Goal: Task Accomplishment & Management: Use online tool/utility

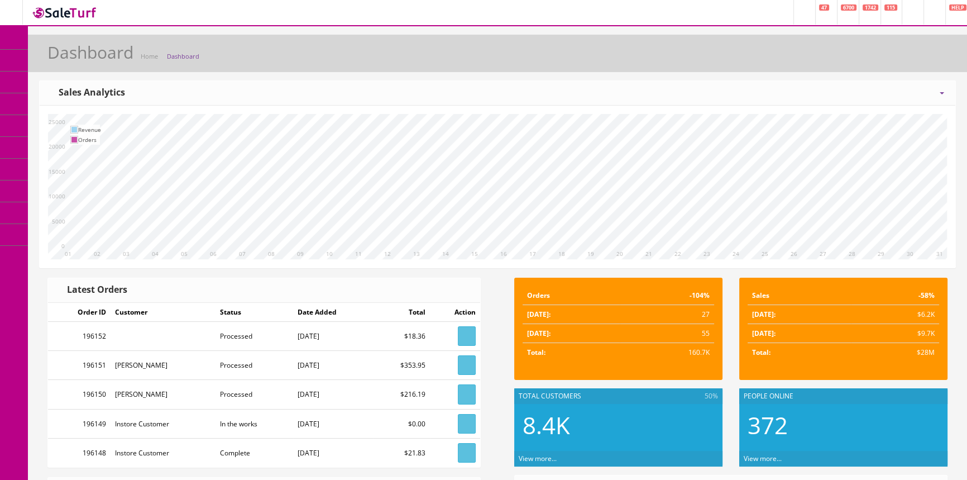
click at [83, 104] on span "POS Console" at bounding box center [86, 103] width 40 height 9
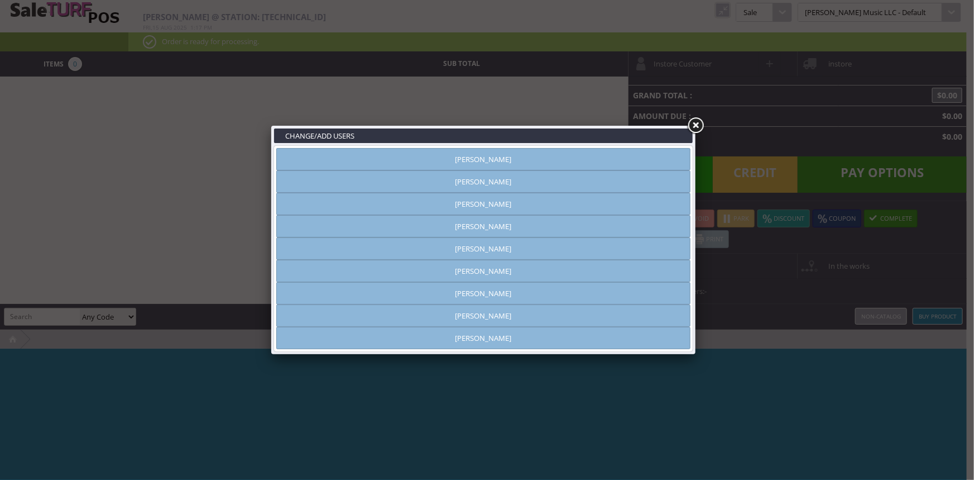
type input "amber helgren"
click at [472, 231] on link "Brandon Pearce" at bounding box center [483, 226] width 414 height 22
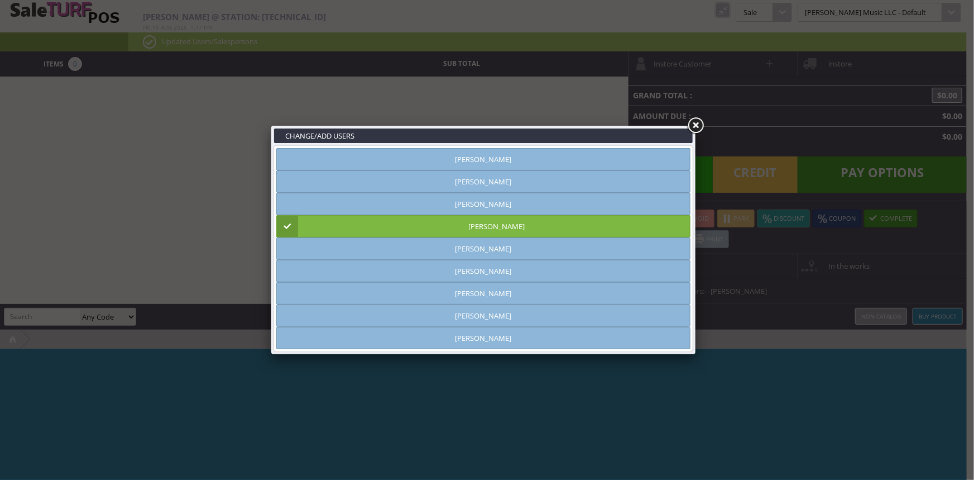
click at [697, 127] on link at bounding box center [696, 126] width 20 height 20
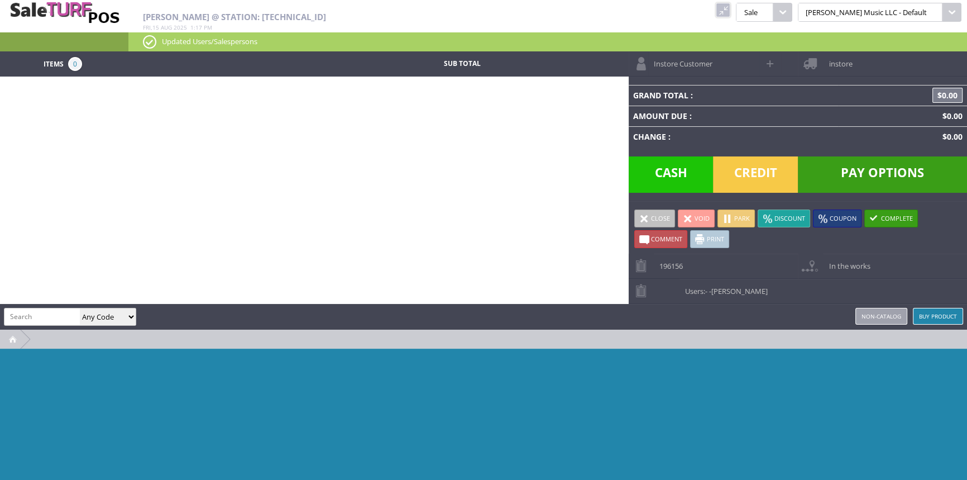
click at [59, 313] on input "search" at bounding box center [41, 316] width 75 height 16
type input "service"
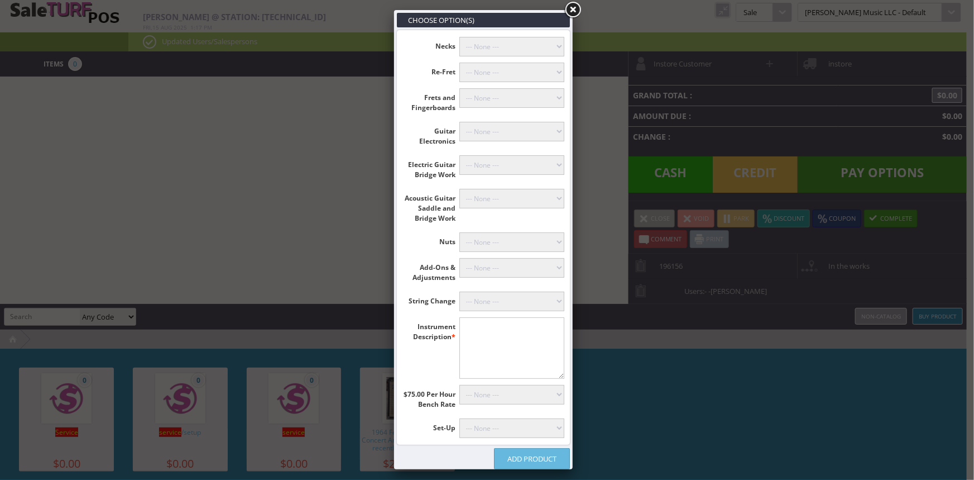
click at [512, 302] on select"] "--- None --- Floyd Rose (+$60.00) Classicals, Latin, & Mandolin (+$30.00) 12-St…" at bounding box center [513, 301] width 106 height 20
select select"] "18"
click at [460, 291] on select"] "--- None --- Floyd Rose (+$60.00) Classicals, Latin, & Mandolin (+$30.00) 12-St…" at bounding box center [513, 301] width 106 height 20
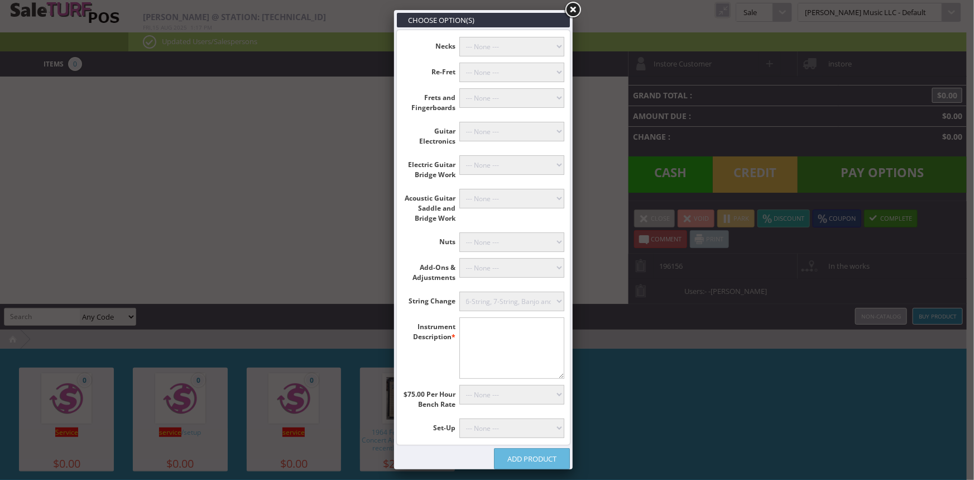
click at [479, 331] on textarea"] at bounding box center [513, 347] width 106 height 61
type textarea"] "Fender Acoustic"
click at [532, 457] on link "Add Product" at bounding box center [532, 458] width 76 height 21
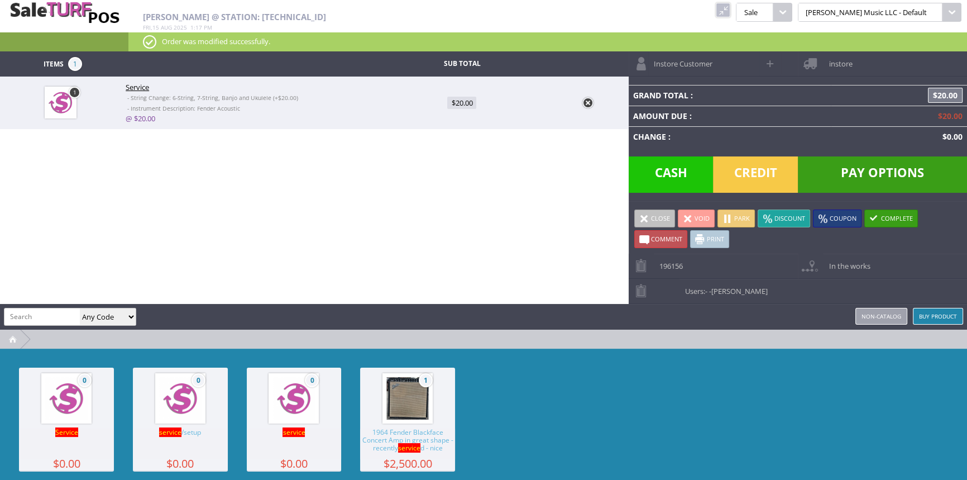
click at [657, 231] on link "Comment" at bounding box center [660, 239] width 53 height 18
type textarea """"
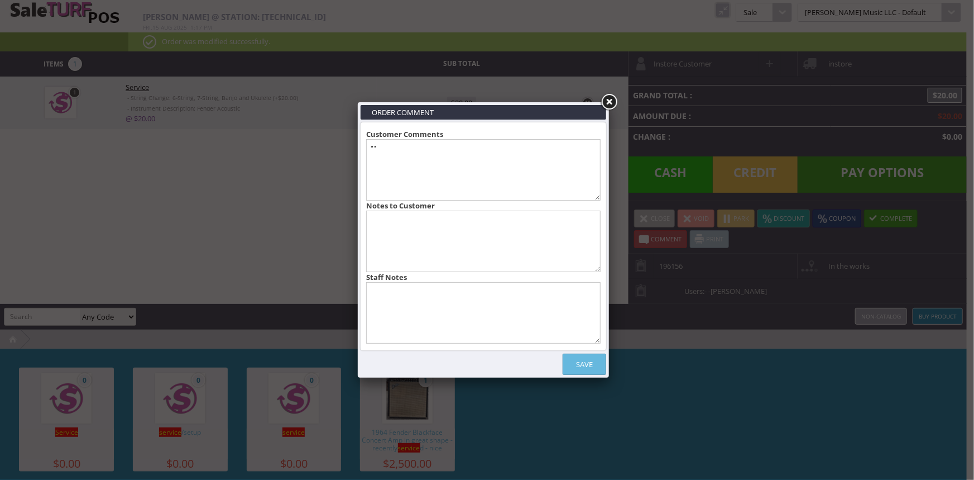
click at [417, 299] on textarea at bounding box center [483, 312] width 235 height 61
type textarea "High E only"
click at [579, 366] on link "Save" at bounding box center [585, 363] width 44 height 21
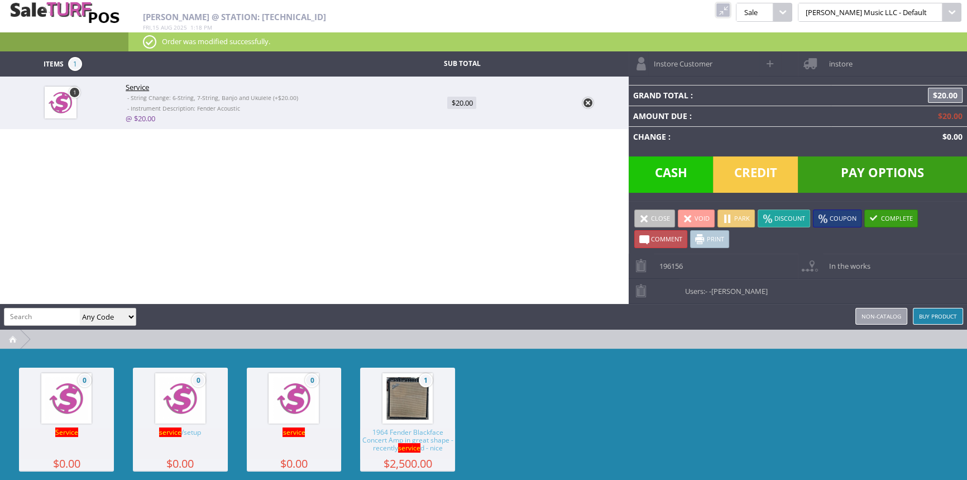
click at [141, 119] on link "@ $20.00" at bounding box center [141, 118] width 30 height 10
type input "20"
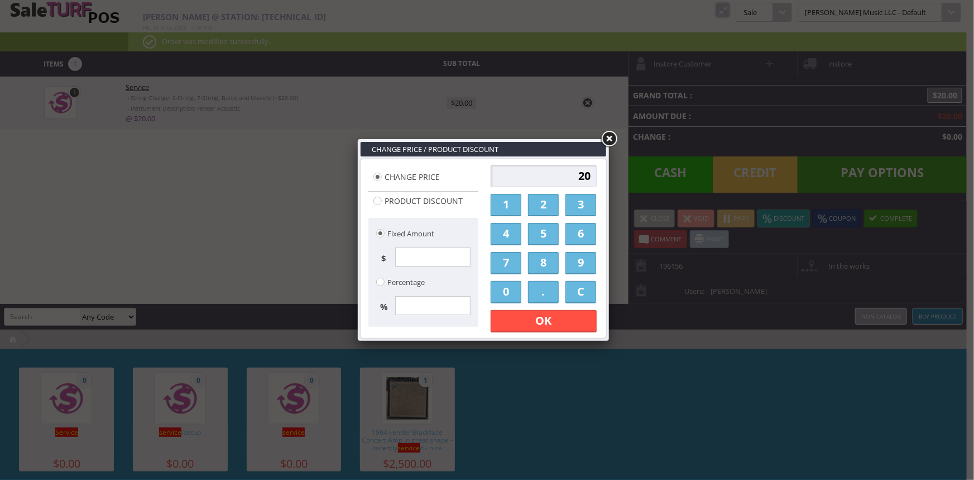
click at [551, 230] on link "5" at bounding box center [543, 234] width 31 height 22
type input "5"
click at [553, 323] on link "OK" at bounding box center [544, 321] width 106 height 22
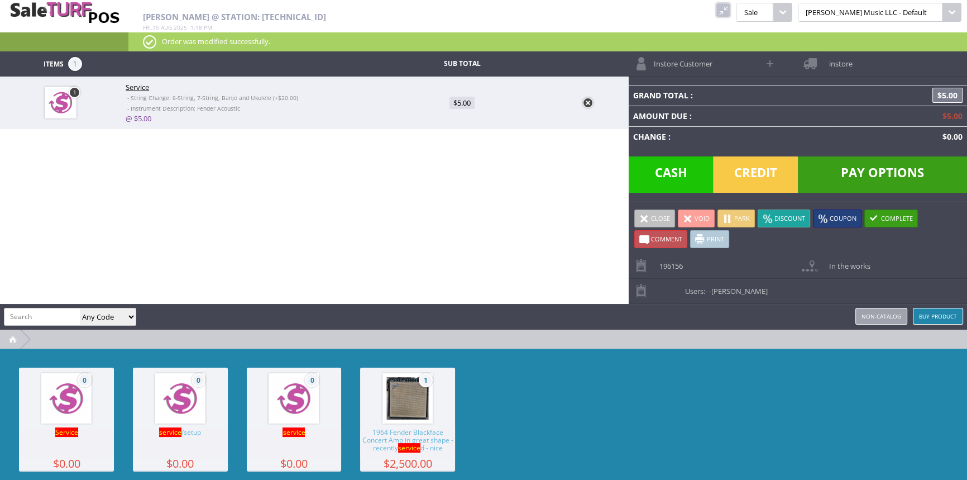
click at [675, 174] on span "Cash" at bounding box center [671, 174] width 85 height 36
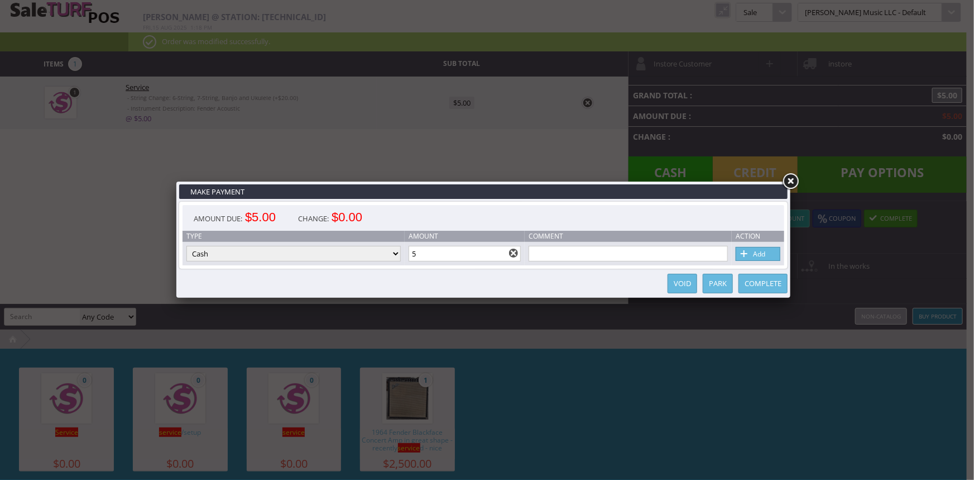
click at [754, 253] on link "Add" at bounding box center [758, 254] width 45 height 14
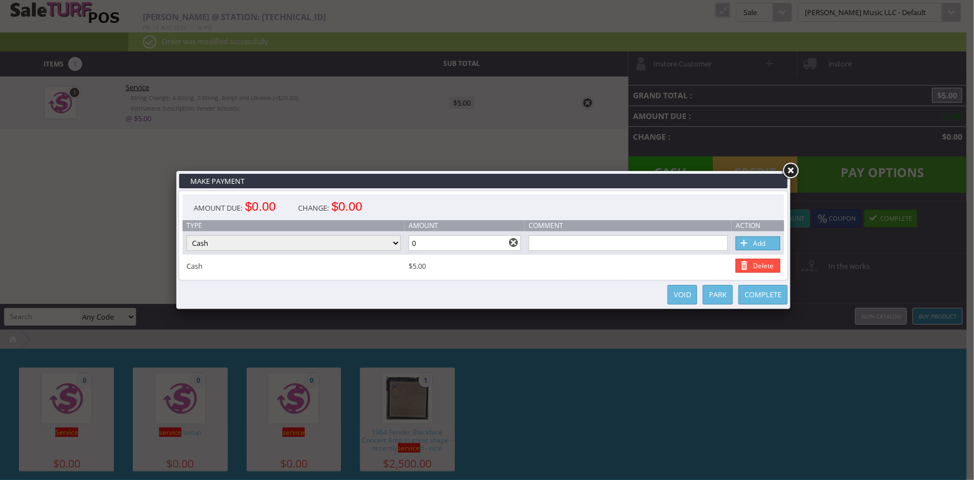
click at [494, 247] on input "0" at bounding box center [465, 243] width 113 height 16
drag, startPoint x: 494, startPoint y: 247, endPoint x: 433, endPoint y: 248, distance: 60.3
click at [433, 248] on input "0" at bounding box center [465, 243] width 113 height 16
type input "5"
click at [763, 288] on link "Complete" at bounding box center [763, 295] width 49 height 20
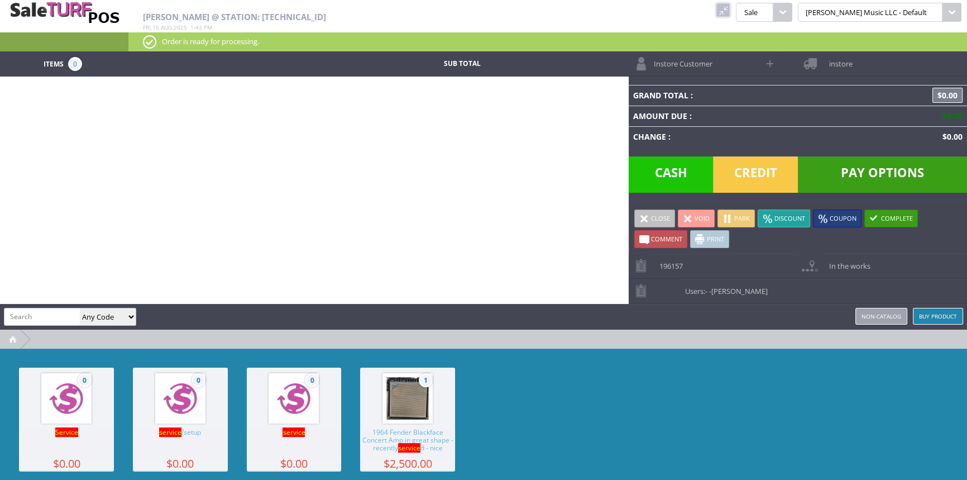
click at [730, 7] on link at bounding box center [723, 10] width 15 height 15
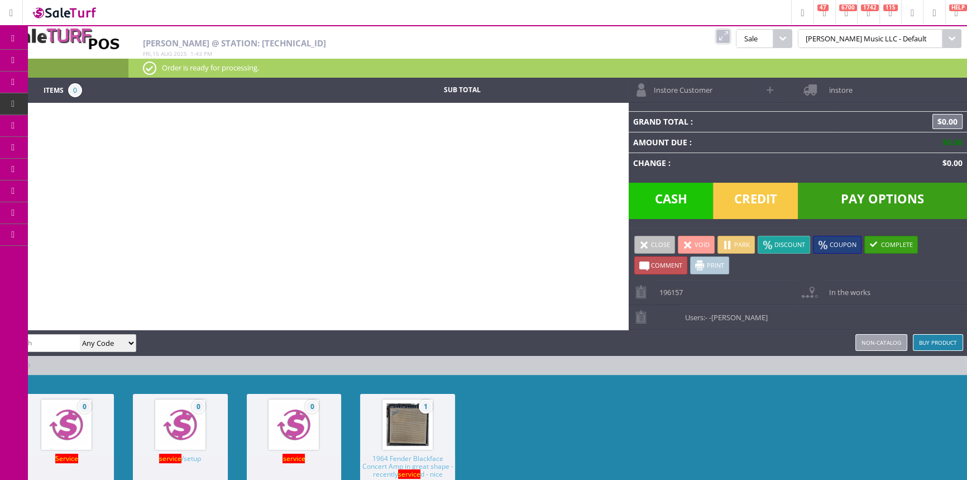
click at [106, 104] on span "POS Console" at bounding box center [93, 104] width 42 height 10
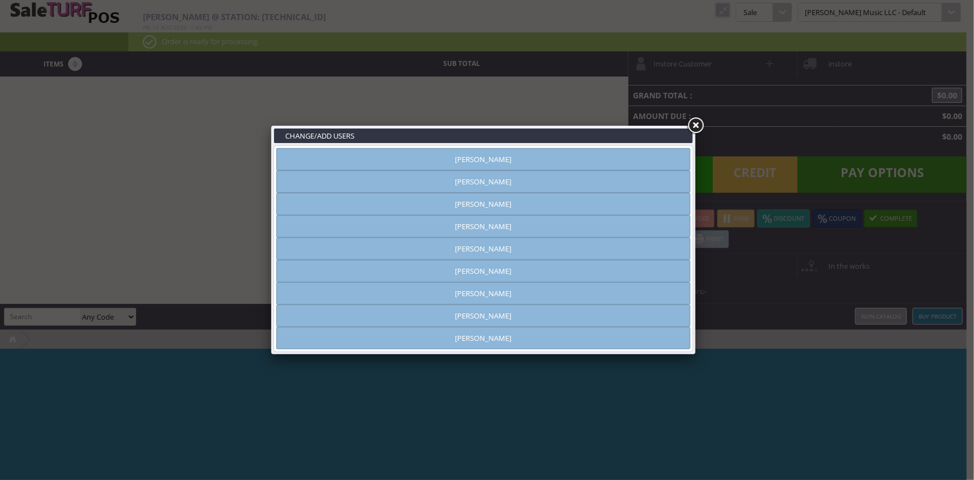
type input "[PERSON_NAME]"
click at [441, 157] on link "[PERSON_NAME]" at bounding box center [483, 159] width 414 height 22
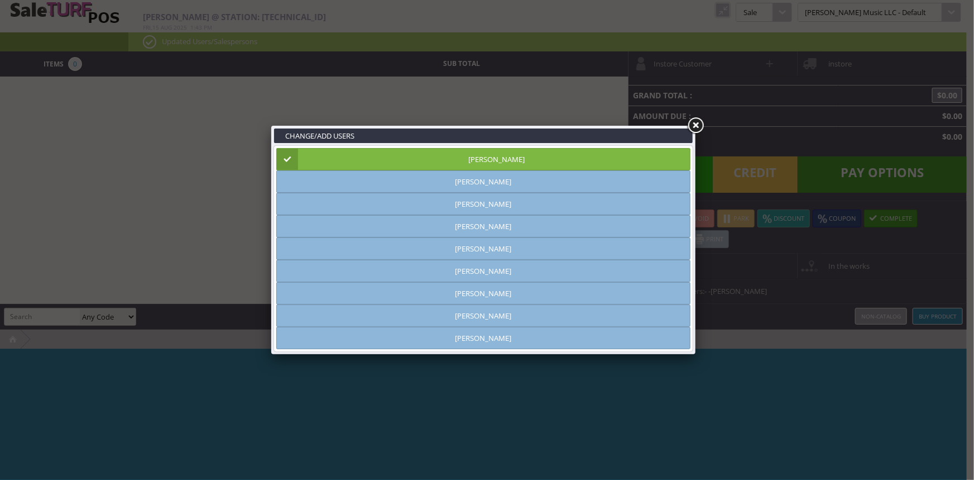
click at [692, 121] on link at bounding box center [696, 126] width 20 height 20
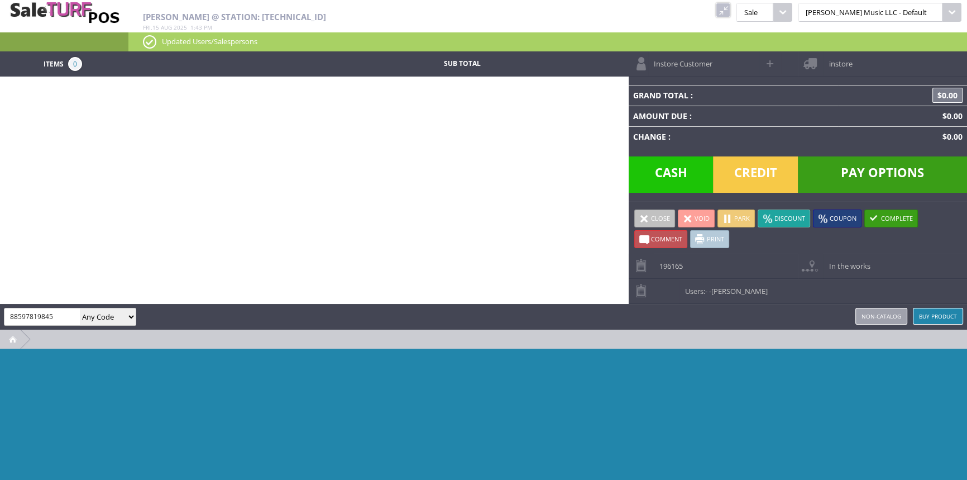
type input "885978198450"
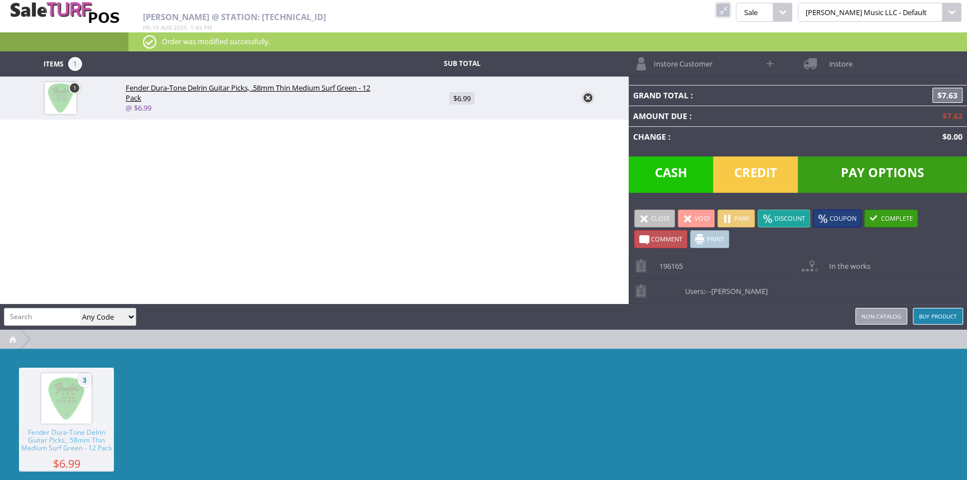
click at [748, 168] on span "Credit" at bounding box center [755, 174] width 85 height 36
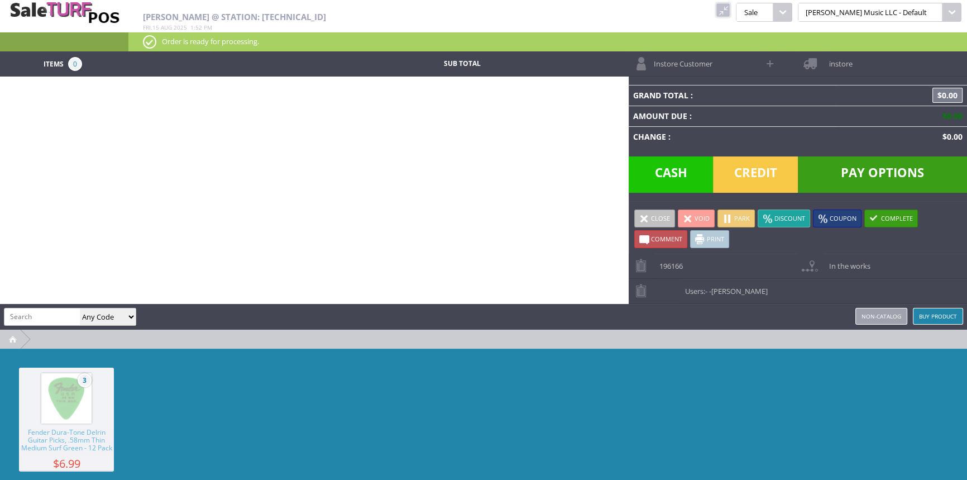
click at [730, 12] on link at bounding box center [723, 10] width 15 height 15
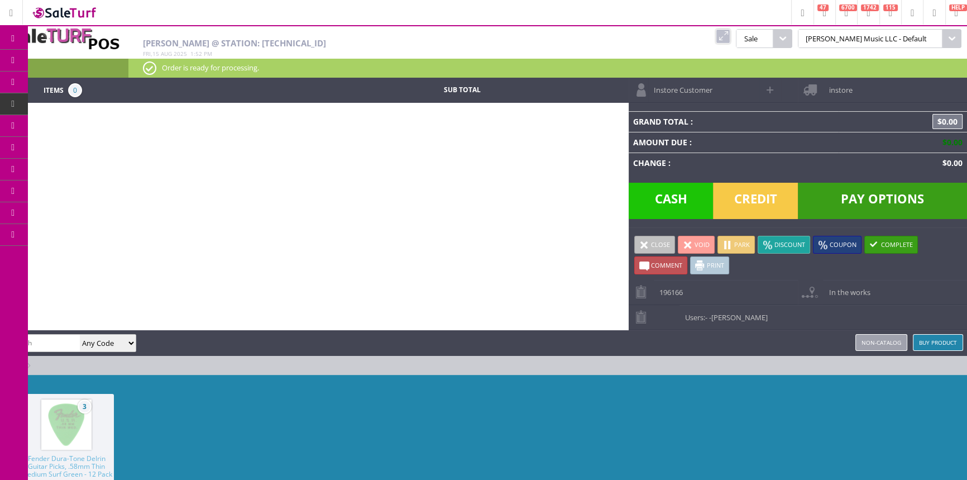
click at [65, 61] on icon at bounding box center [59, 60] width 12 height 9
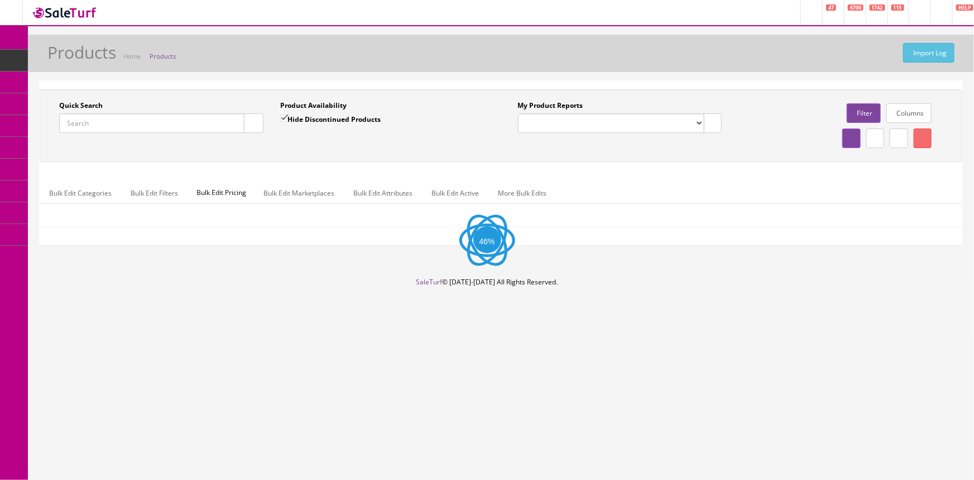
click at [100, 130] on input "Quick Search" at bounding box center [151, 123] width 185 height 20
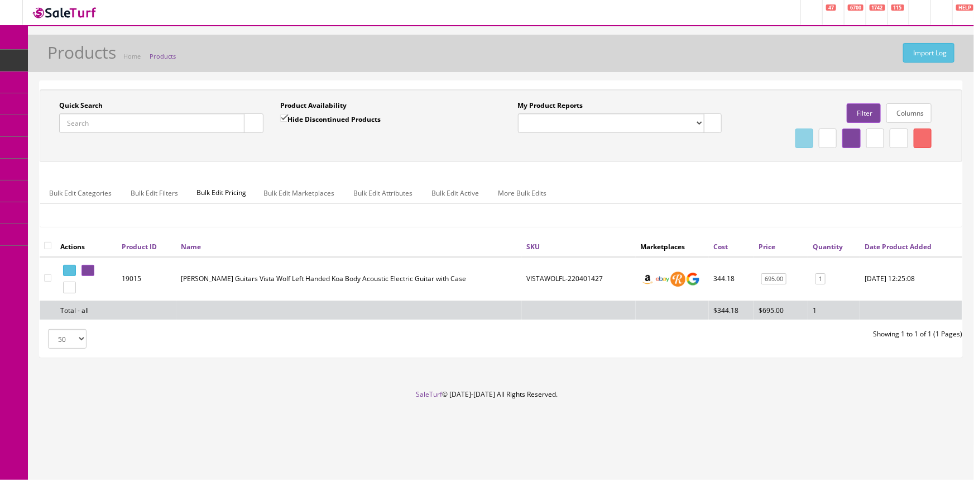
click at [280, 117] on input "Hide Discontinued Products" at bounding box center [283, 117] width 7 height 7
checkbox input "false"
click at [125, 116] on input "Quick Search" at bounding box center [151, 123] width 185 height 20
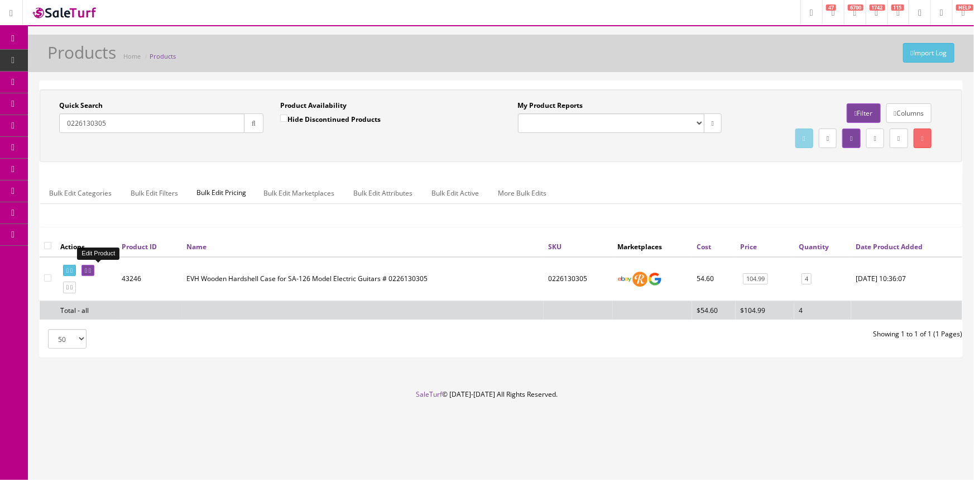
type input "0226130305"
click at [91, 270] on icon at bounding box center [90, 270] width 2 height 6
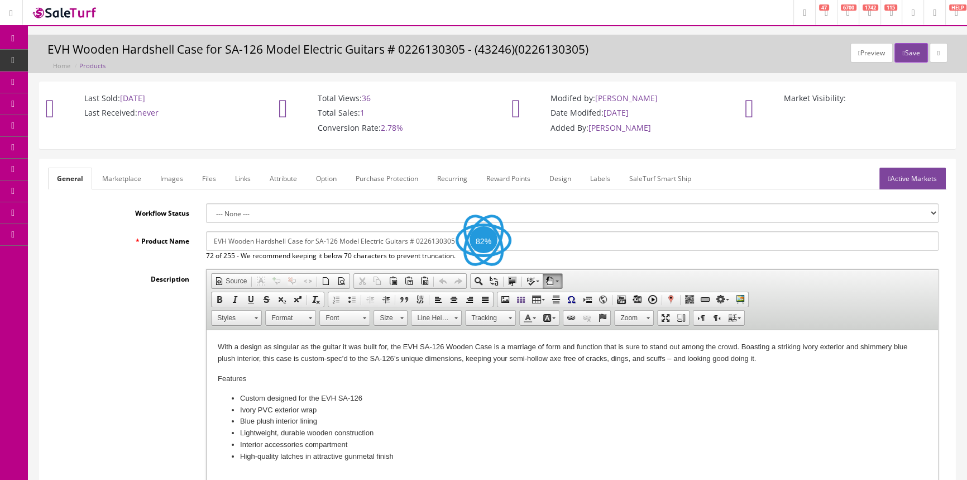
click at [176, 174] on link "Images" at bounding box center [171, 179] width 41 height 22
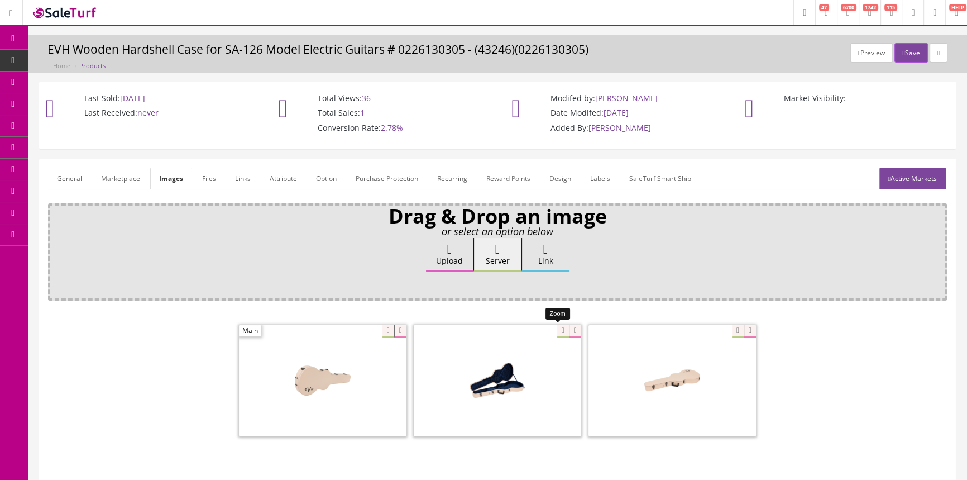
click at [558, 332] on div at bounding box center [498, 380] width 168 height 112
click at [184, 329] on div at bounding box center [497, 382] width 899 height 118
click at [375, 331] on div at bounding box center [323, 380] width 168 height 112
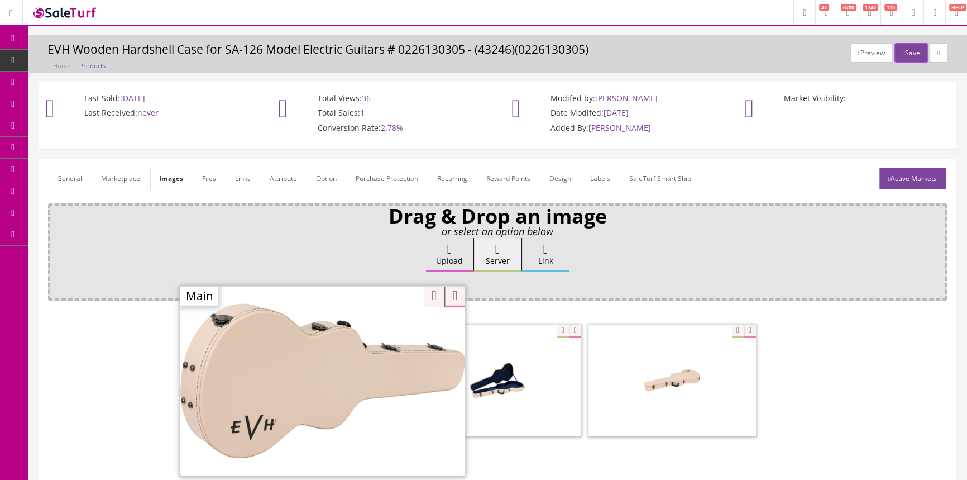
click at [115, 402] on div at bounding box center [497, 382] width 899 height 118
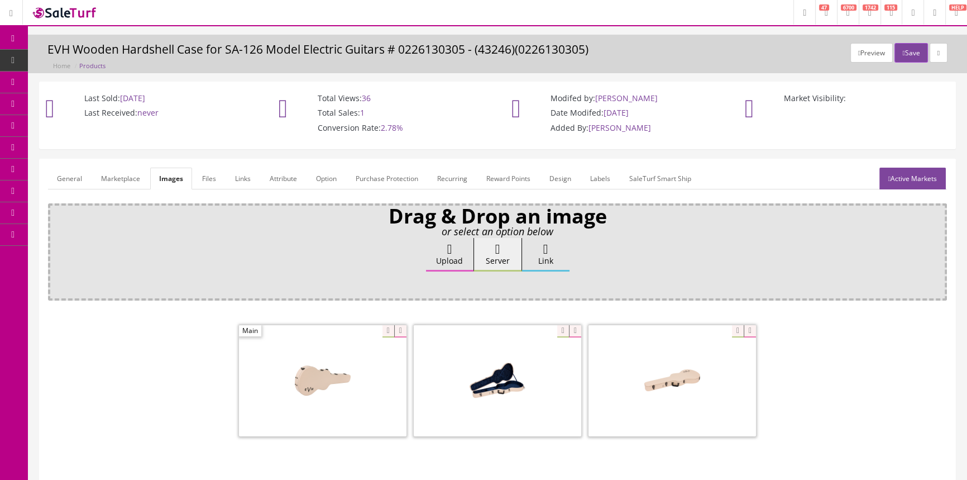
click at [99, 56] on span "Products" at bounding box center [85, 59] width 27 height 9
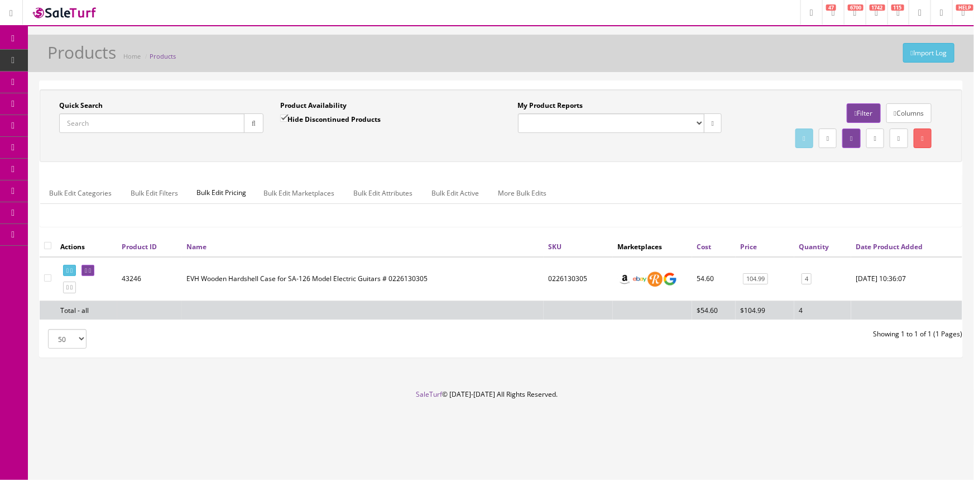
click at [94, 124] on input "Quick Search" at bounding box center [151, 123] width 185 height 20
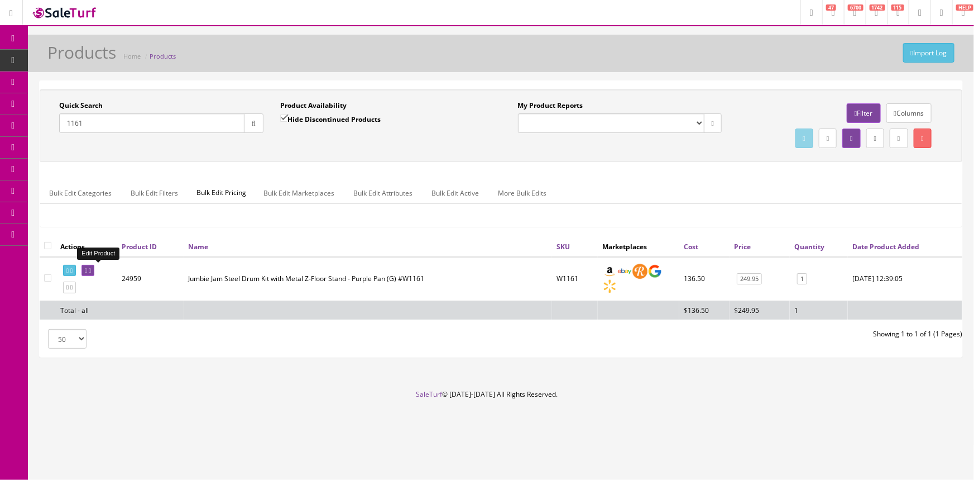
type input "1161"
click at [94, 274] on link at bounding box center [88, 271] width 13 height 12
click at [91, 267] on icon at bounding box center [90, 270] width 2 height 6
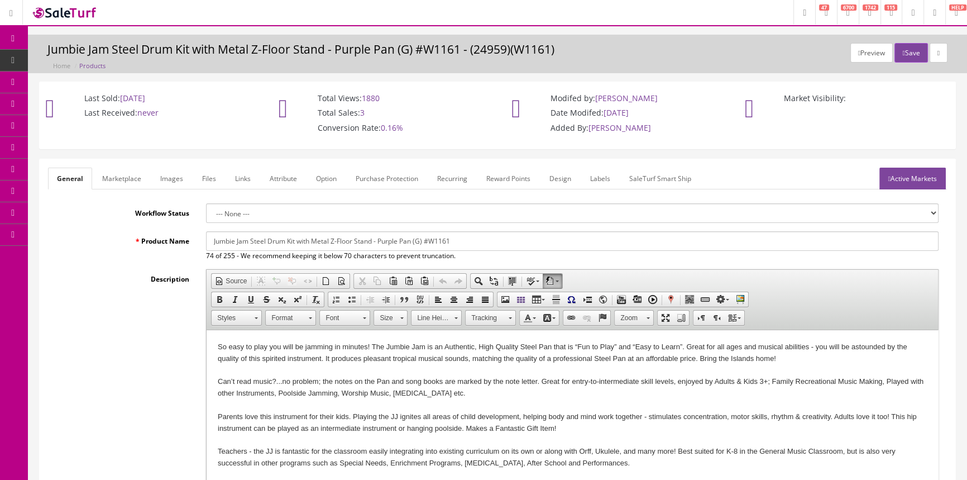
click at [604, 176] on link "Labels" at bounding box center [600, 179] width 38 height 22
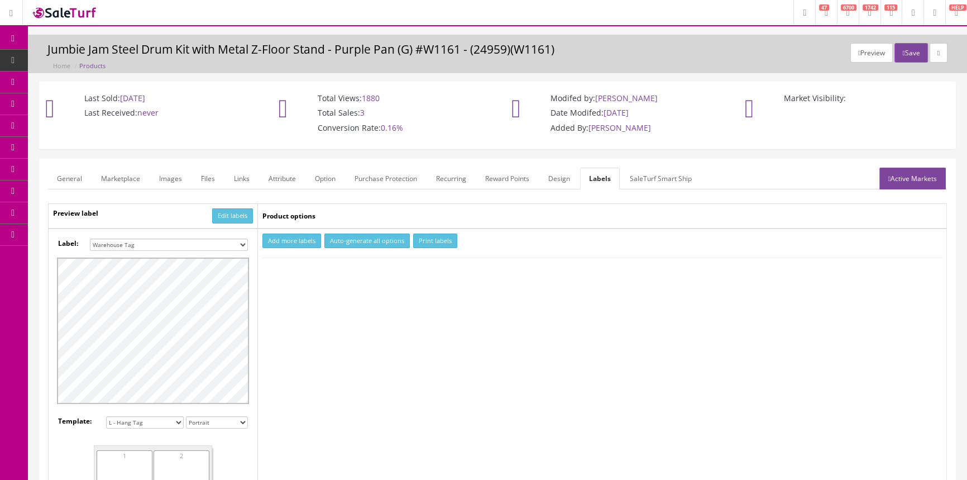
click at [187, 238] on select "Small Label 2 x 1 Label Shoe label 100 barcodes Dymo Label 2 X 1 Sticker Labels…" at bounding box center [169, 244] width 158 height 12
select select "16"
click at [90, 238] on select "Small Label 2 x 1 Label Shoe label 100 barcodes Dymo Label 2 X 1 Sticker Labels…" at bounding box center [169, 244] width 158 height 12
click at [286, 243] on button "Add more labels" at bounding box center [291, 240] width 59 height 15
type input "1"
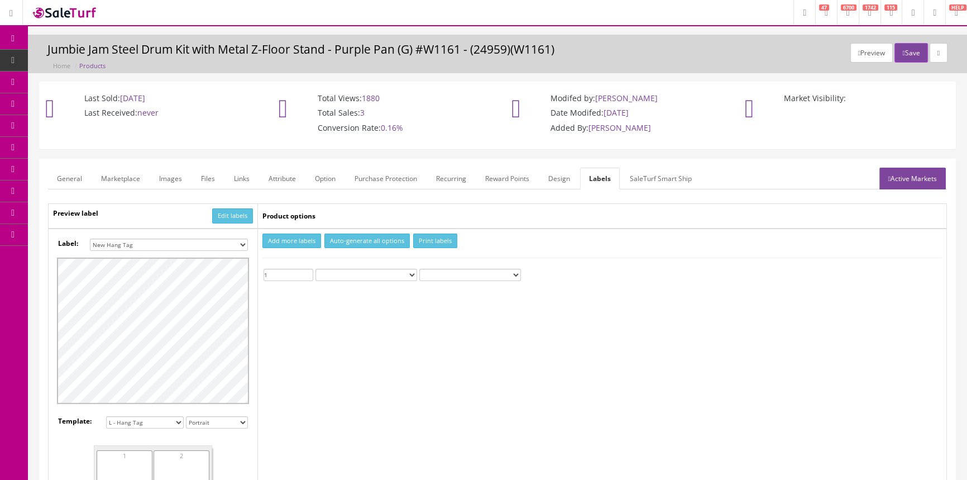
click at [307, 272] on input "1" at bounding box center [289, 275] width 50 height 12
click at [424, 245] on button "Print labels" at bounding box center [435, 240] width 44 height 15
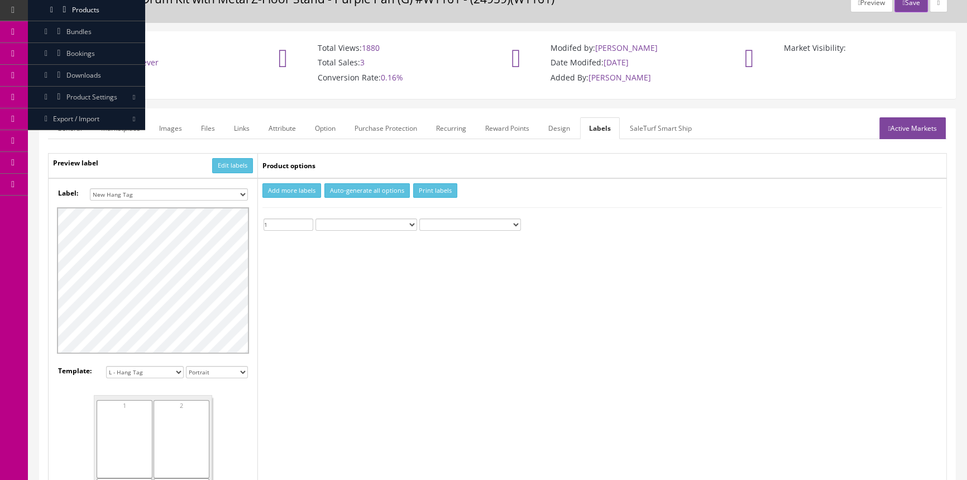
scroll to position [50, 0]
click at [79, 15] on link "Products" at bounding box center [86, 10] width 117 height 22
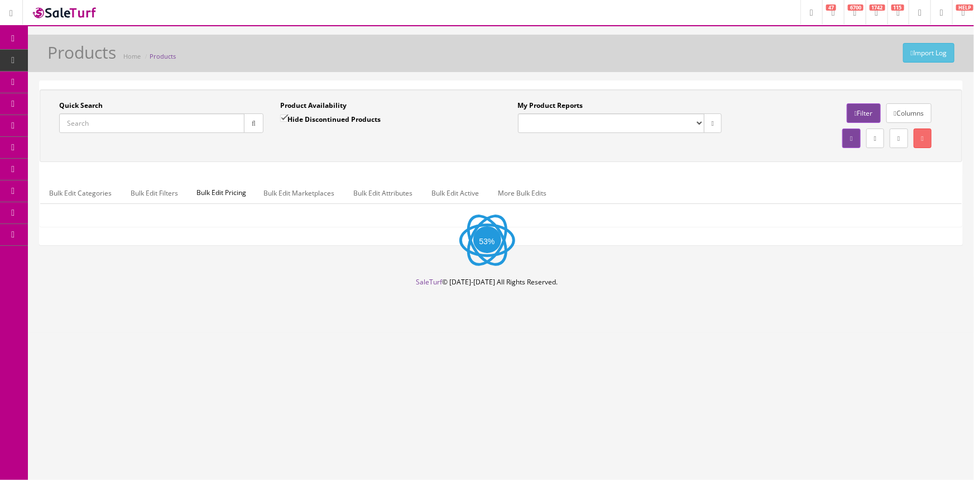
click at [180, 121] on input "Quick Search" at bounding box center [151, 123] width 185 height 20
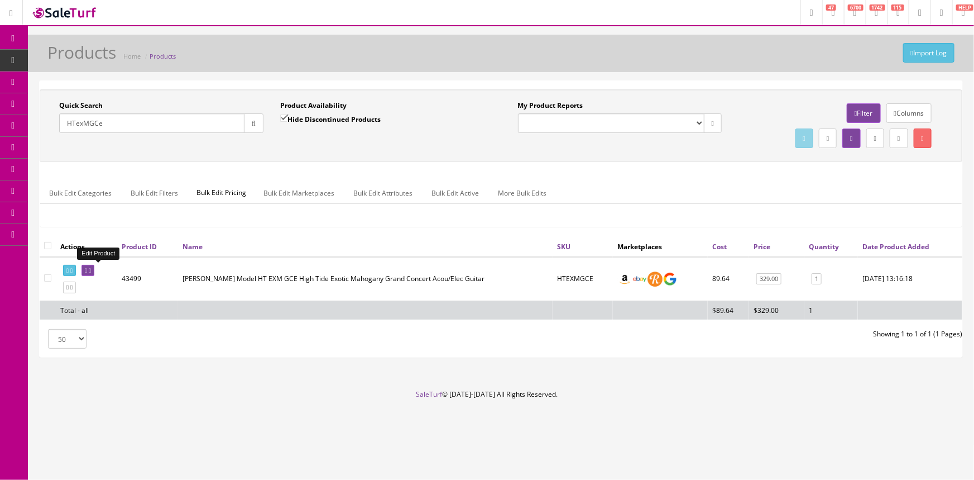
type input "HTexMGCe"
click at [91, 272] on icon at bounding box center [90, 270] width 2 height 6
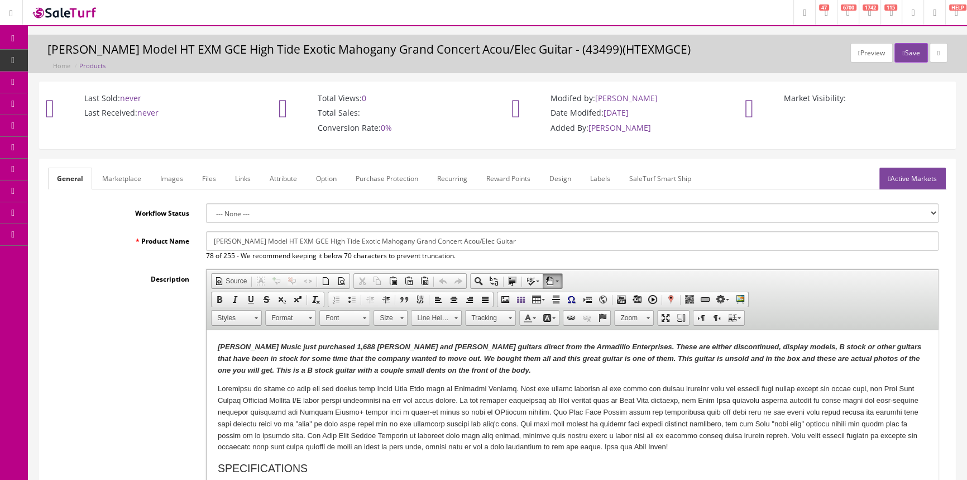
click at [202, 180] on link "Files" at bounding box center [209, 179] width 32 height 22
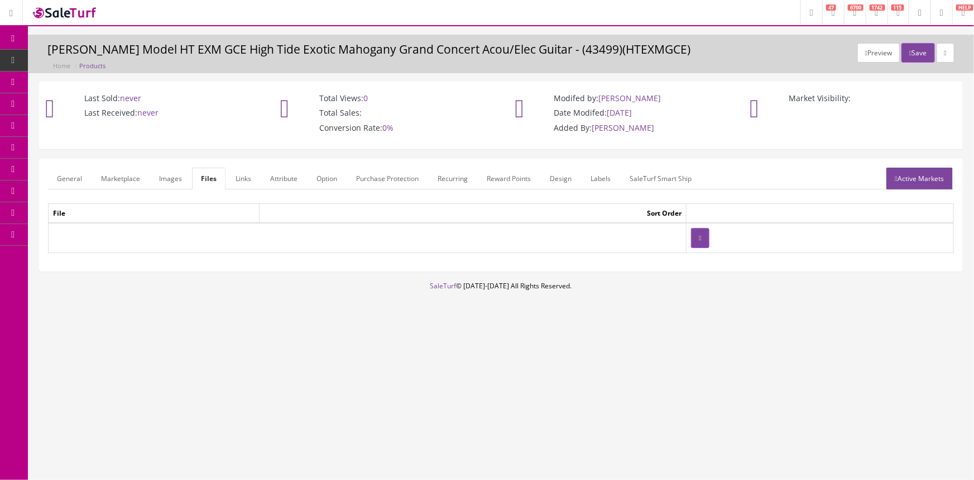
click at [181, 179] on link "Images" at bounding box center [170, 179] width 41 height 22
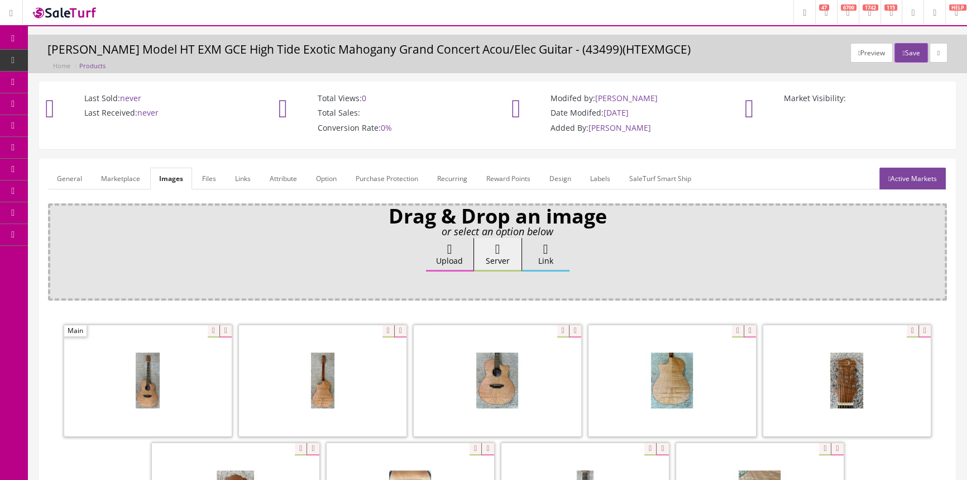
click at [143, 180] on link "Marketplace" at bounding box center [120, 179] width 57 height 22
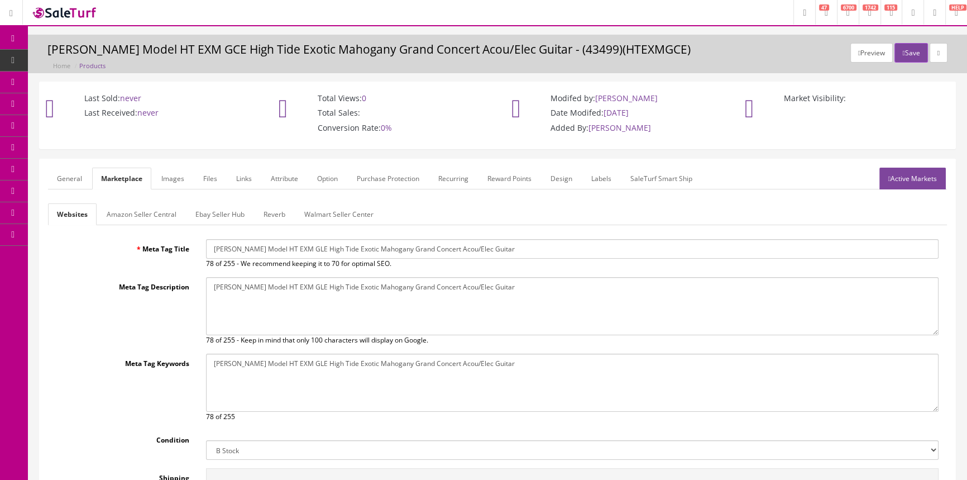
click at [600, 178] on link "Labels" at bounding box center [601, 179] width 38 height 22
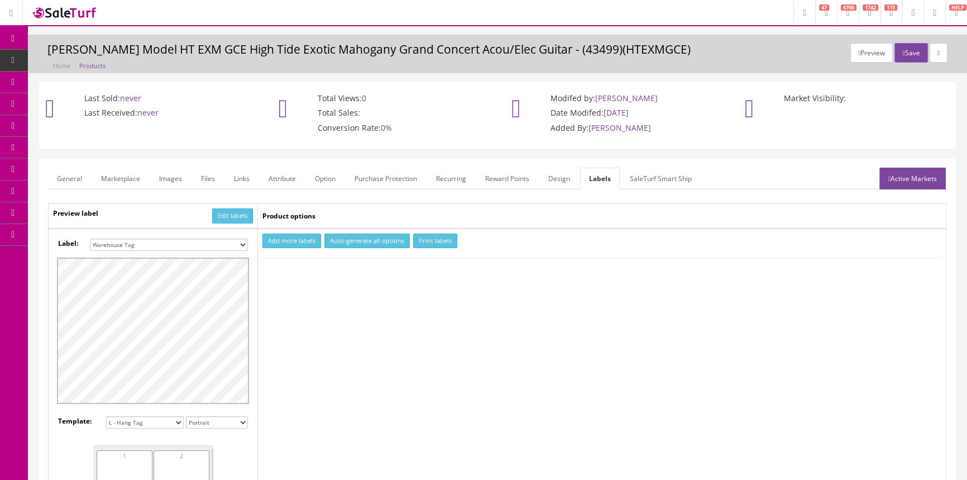
click at [167, 241] on select "Small Label 2 x 1 Label Shoe label 100 barcodes Dymo Label 2 X 1 Sticker Labels…" at bounding box center [169, 244] width 158 height 12
select select "16"
click at [90, 238] on select "Small Label 2 x 1 Label Shoe label 100 barcodes Dymo Label 2 X 1 Sticker Labels…" at bounding box center [169, 244] width 158 height 12
click at [302, 241] on button "Add more labels" at bounding box center [291, 240] width 59 height 15
type input "1"
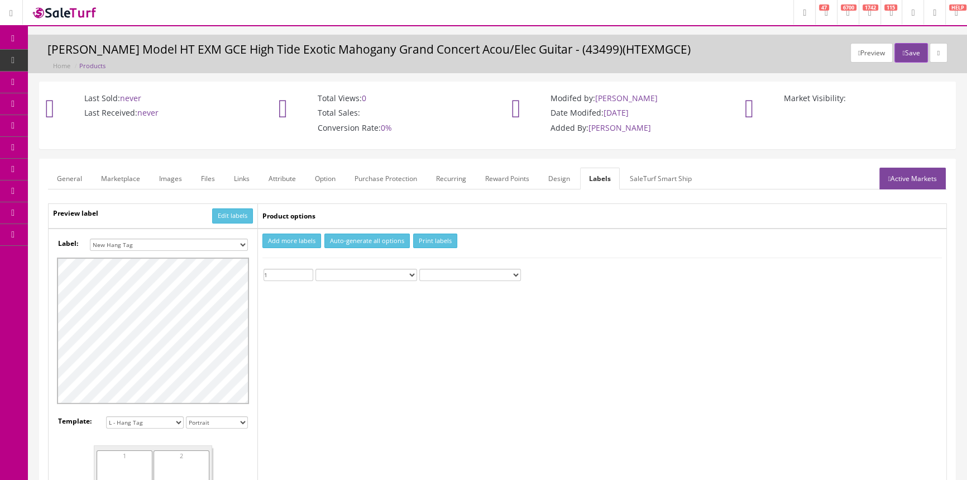
click at [305, 271] on input "1" at bounding box center [289, 275] width 50 height 12
click at [441, 243] on button "Print labels" at bounding box center [435, 240] width 44 height 15
click at [99, 61] on span "Products" at bounding box center [85, 59] width 27 height 9
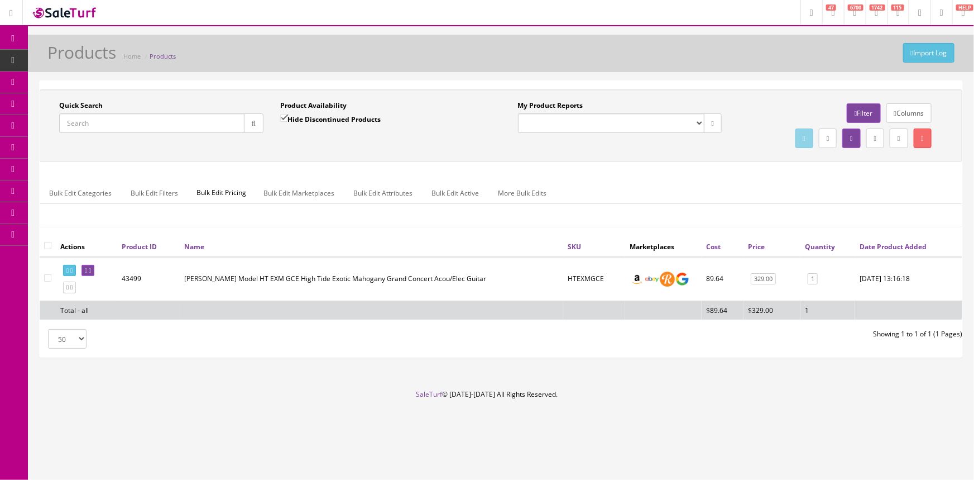
click at [215, 124] on input "Quick Search" at bounding box center [151, 123] width 185 height 20
type input "18100784"
click at [87, 269] on icon at bounding box center [86, 270] width 2 height 6
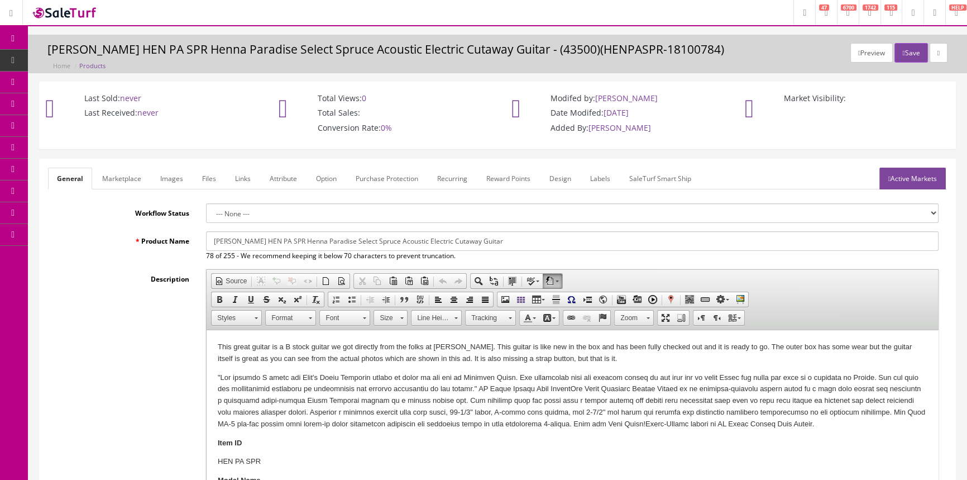
click at [594, 176] on link "Labels" at bounding box center [600, 179] width 38 height 22
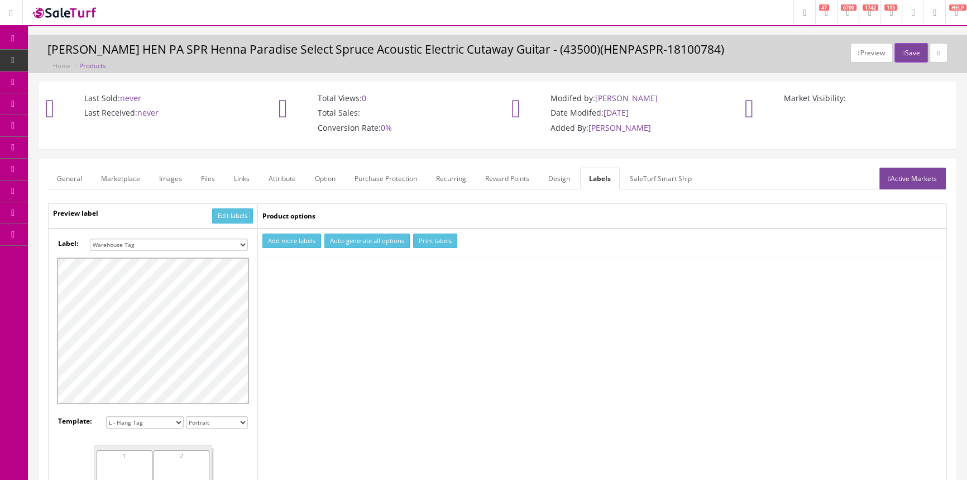
click at [235, 241] on select "Small Label 2 x 1 Label Shoe label 100 barcodes Dymo Label 2 X 1 Sticker Labels…" at bounding box center [169, 244] width 158 height 12
select select "16"
click at [90, 238] on select "Small Label 2 x 1 Label Shoe label 100 barcodes Dymo Label 2 X 1 Sticker Labels…" at bounding box center [169, 244] width 158 height 12
click at [295, 239] on button "Add more labels" at bounding box center [291, 240] width 59 height 15
type input "1"
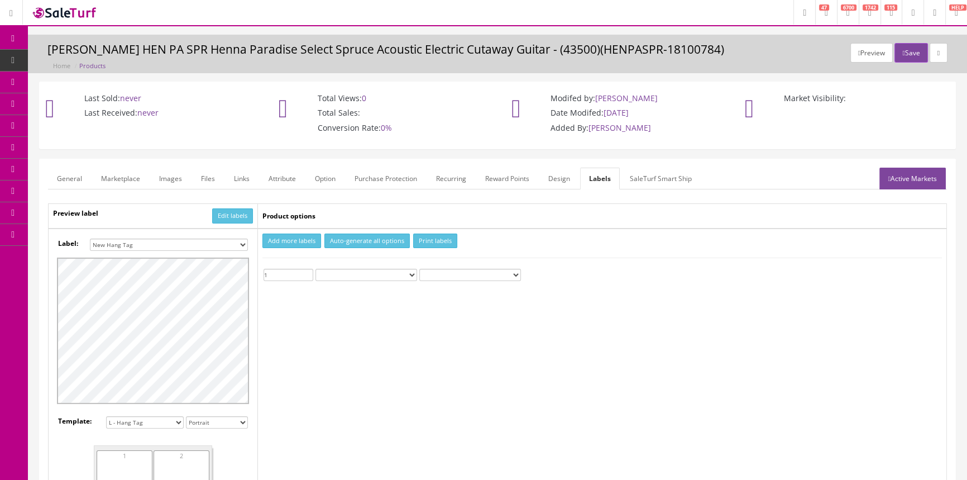
click at [308, 271] on input "1" at bounding box center [289, 275] width 50 height 12
click at [427, 236] on button "Print labels" at bounding box center [435, 240] width 44 height 15
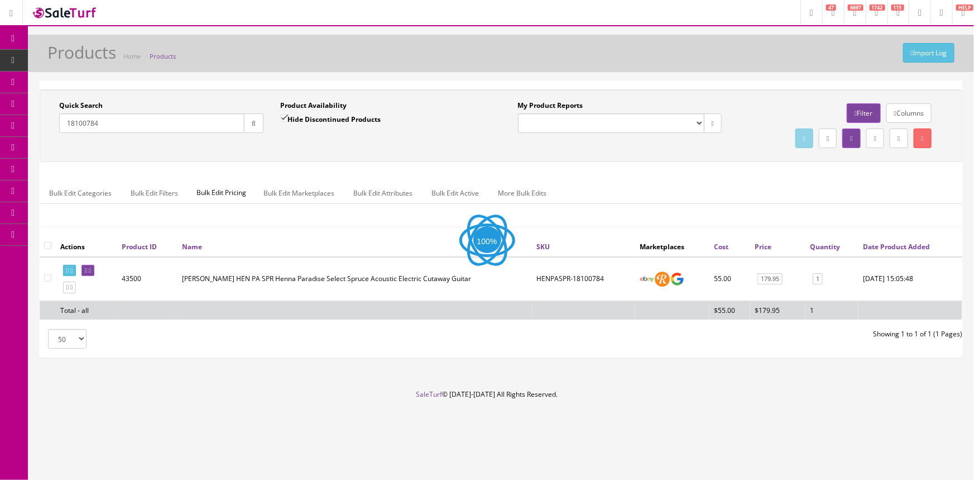
click at [283, 117] on input "Hide Discontinued Products" at bounding box center [283, 117] width 7 height 7
checkbox input "false"
click at [116, 121] on input "18100784" at bounding box center [151, 123] width 185 height 20
type input "1"
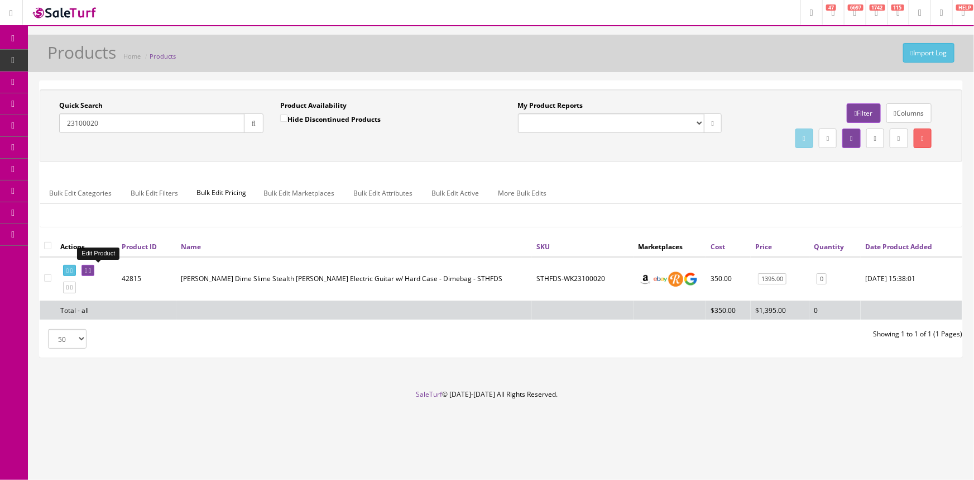
type input "23100020"
click at [91, 268] on icon at bounding box center [90, 270] width 2 height 6
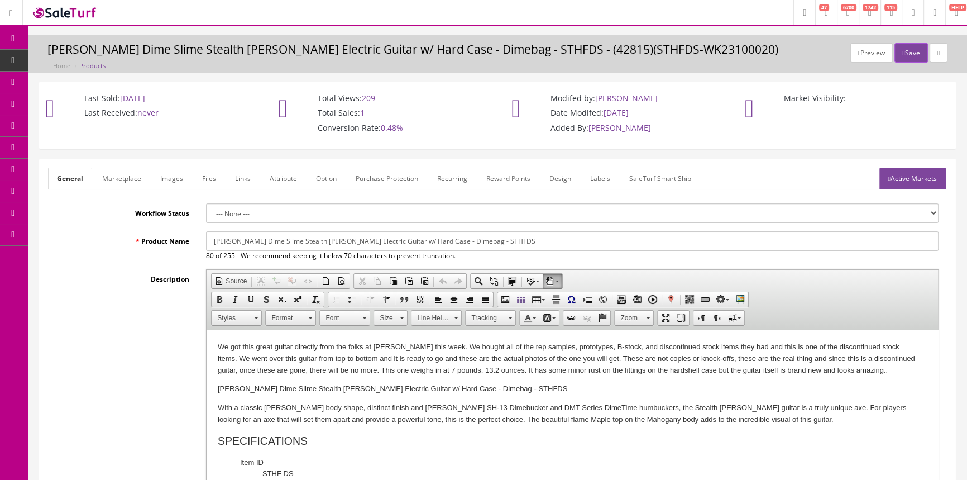
click at [161, 181] on link "Images" at bounding box center [171, 179] width 41 height 22
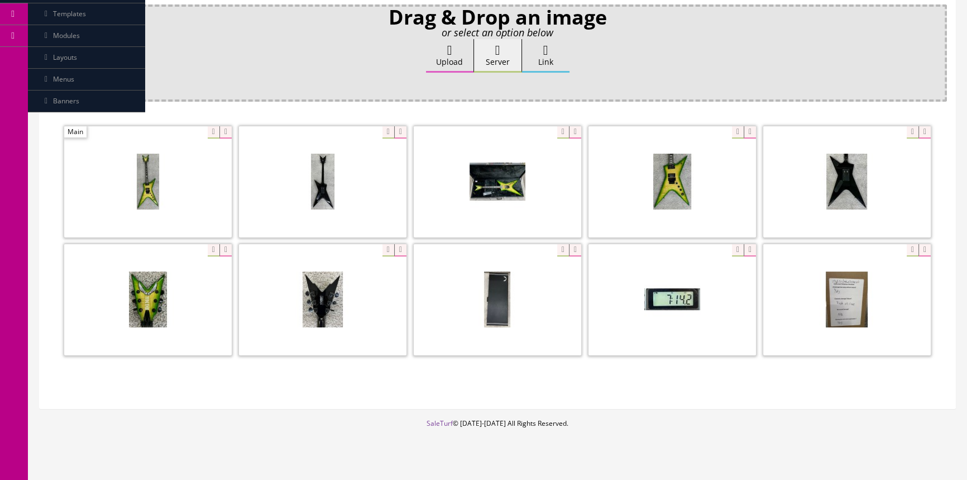
scroll to position [203, 0]
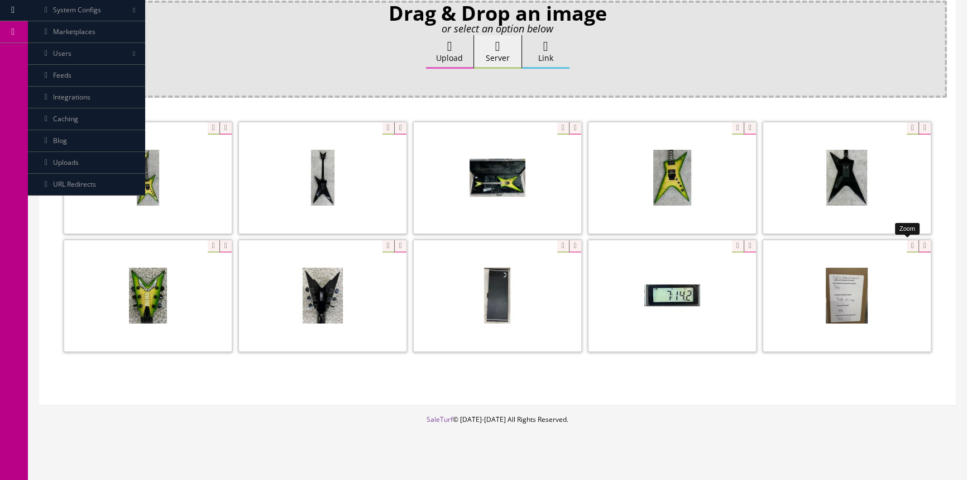
click at [900, 245] on div at bounding box center [847, 296] width 168 height 112
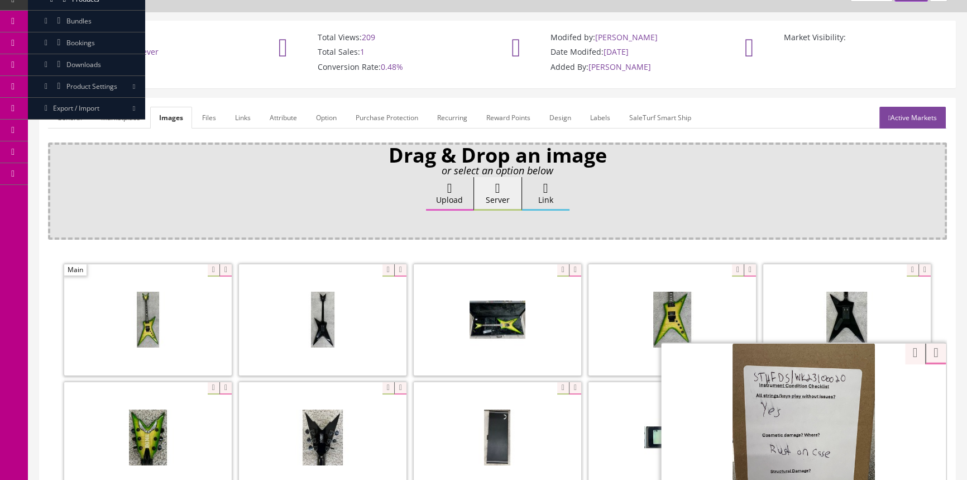
scroll to position [0, 0]
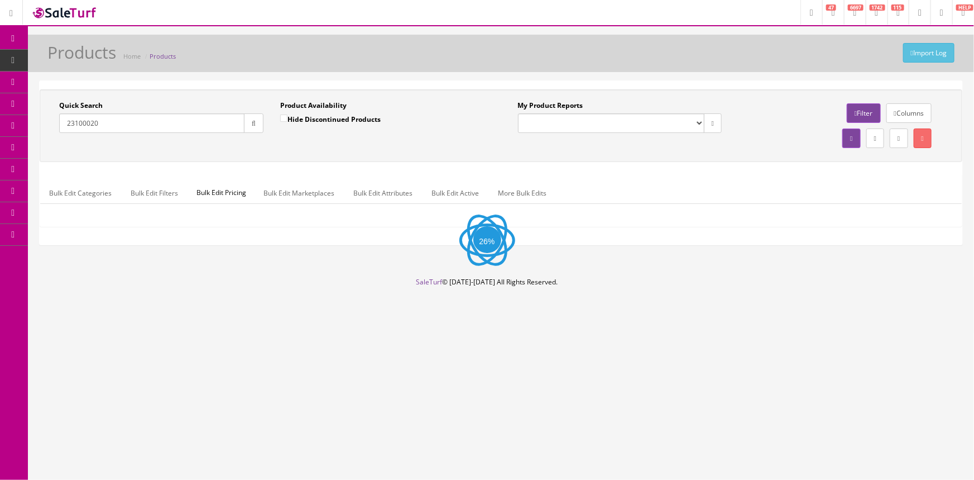
click at [159, 129] on input "23100020" at bounding box center [151, 123] width 185 height 20
type input "2"
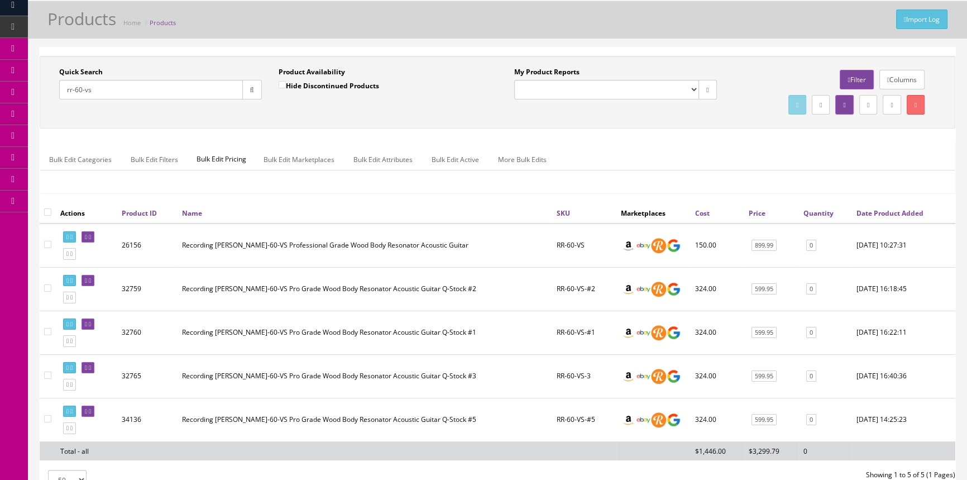
scroll to position [101, 0]
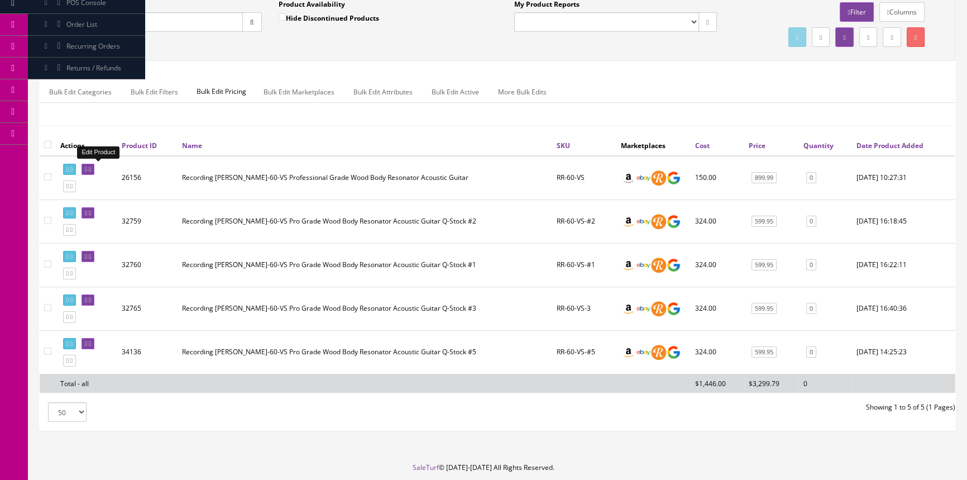
type input "rr-60-vs"
click at [87, 169] on icon at bounding box center [86, 169] width 2 height 6
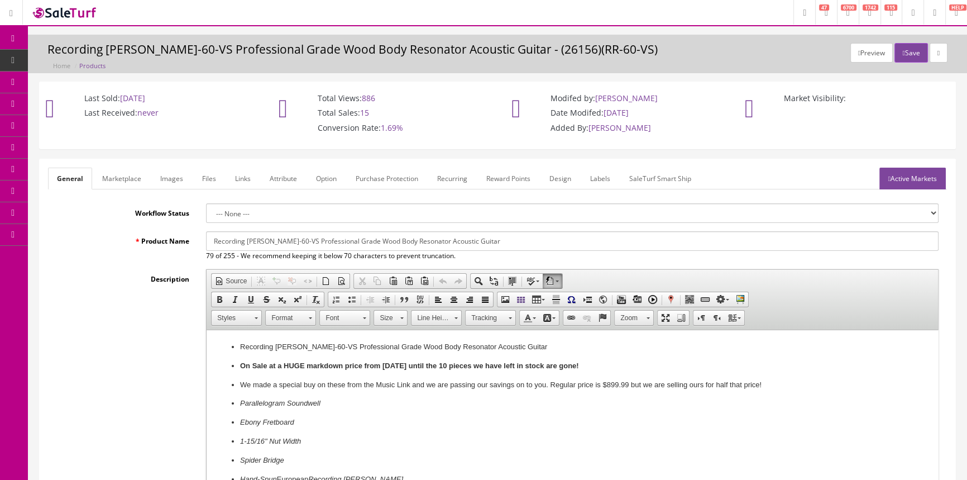
click at [94, 55] on span "Products" at bounding box center [85, 59] width 27 height 9
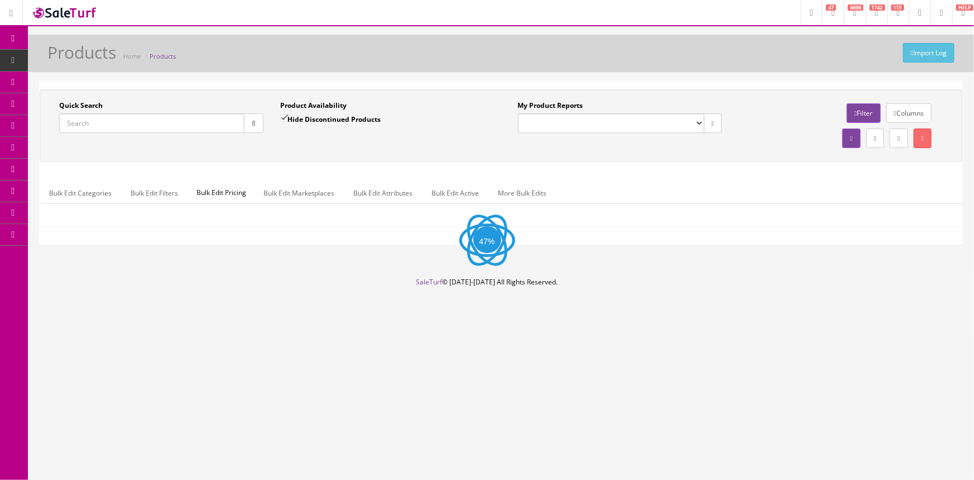
click at [117, 118] on input "Quick Search" at bounding box center [151, 123] width 185 height 20
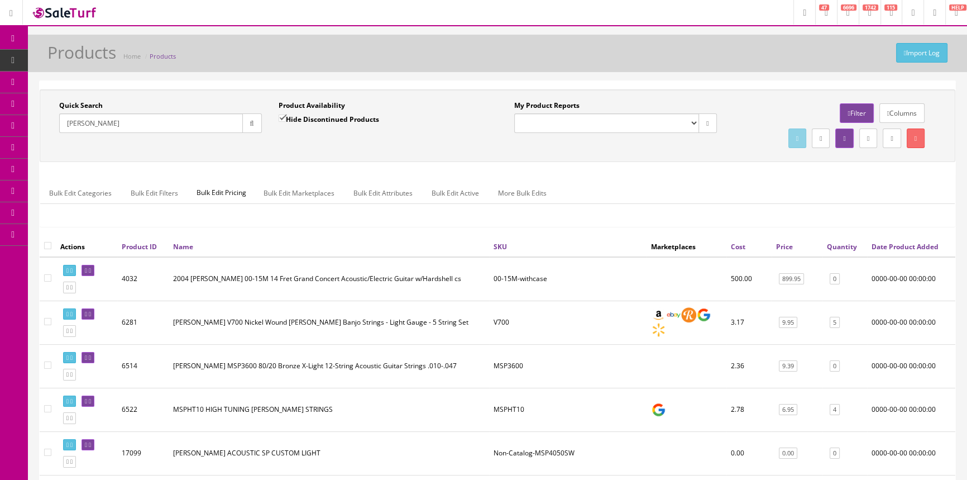
type input "[PERSON_NAME]"
click at [840, 244] on link "Quantity" at bounding box center [842, 246] width 30 height 9
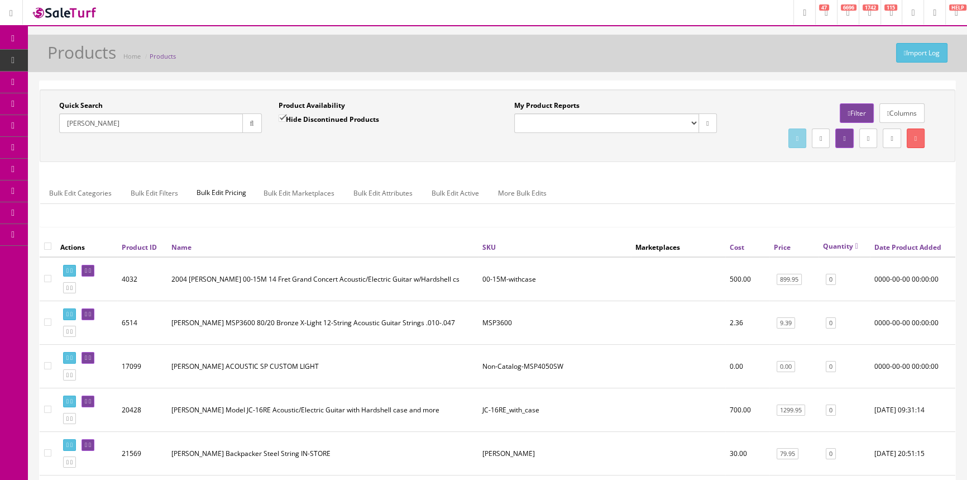
click at [843, 246] on link "Quantity" at bounding box center [840, 245] width 35 height 9
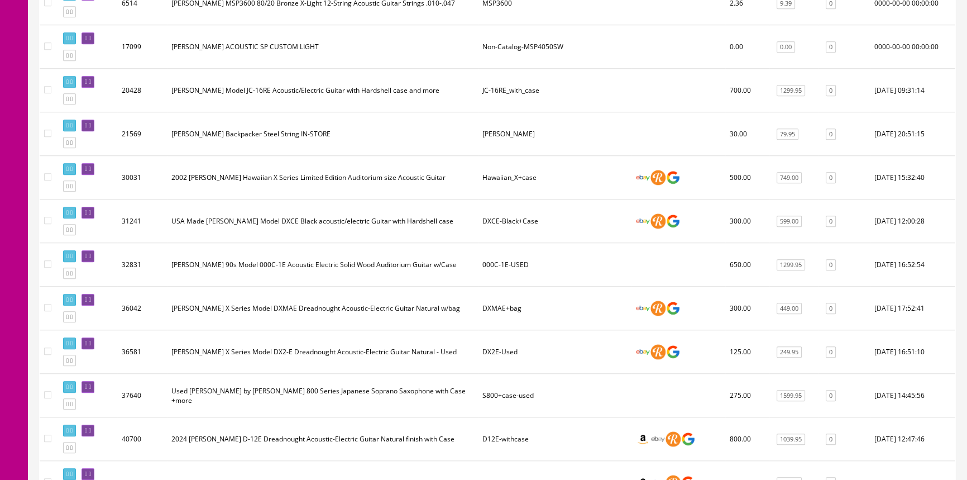
scroll to position [1269, 0]
